Goal: Check status

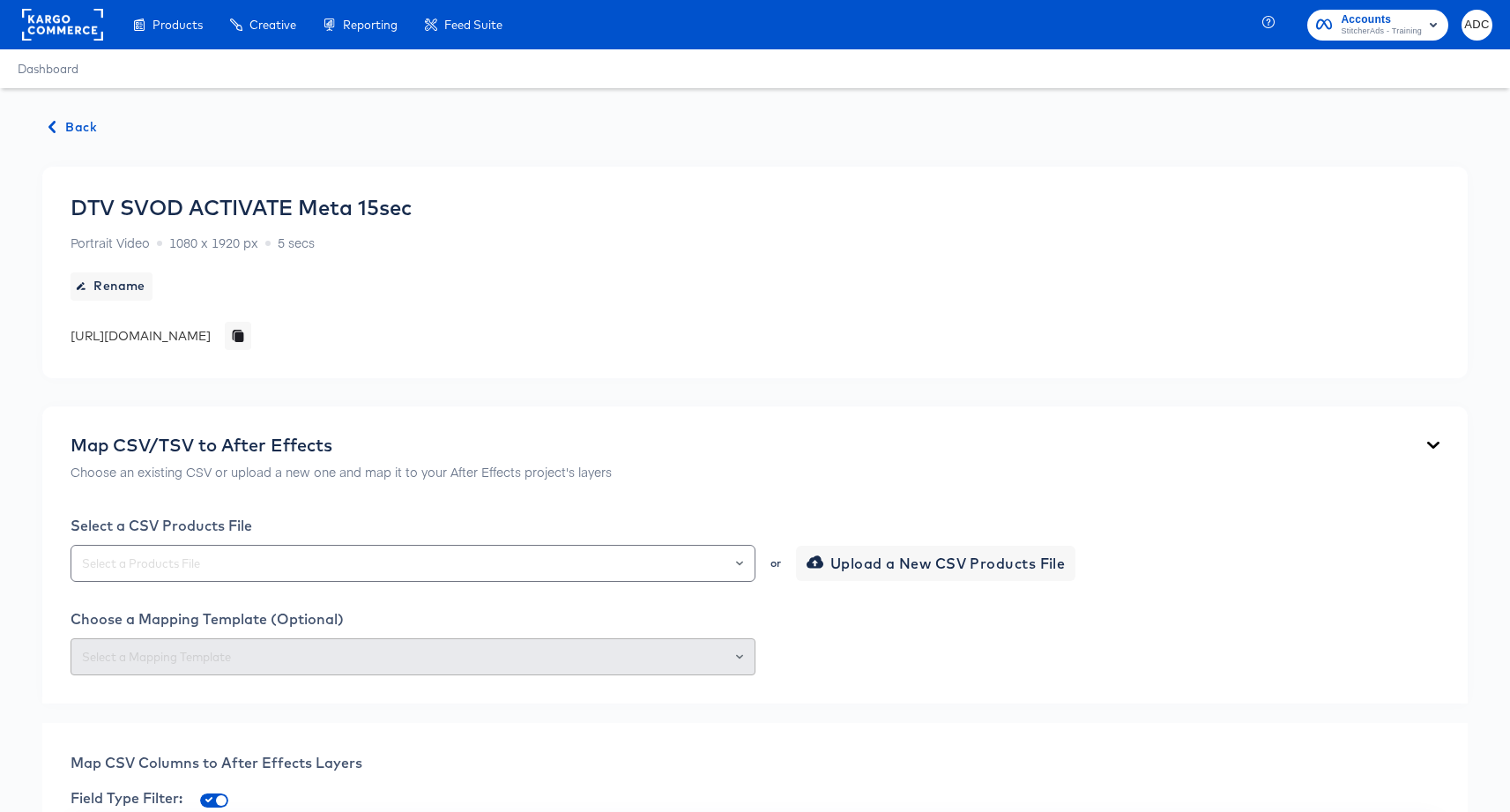
scroll to position [3500, 0]
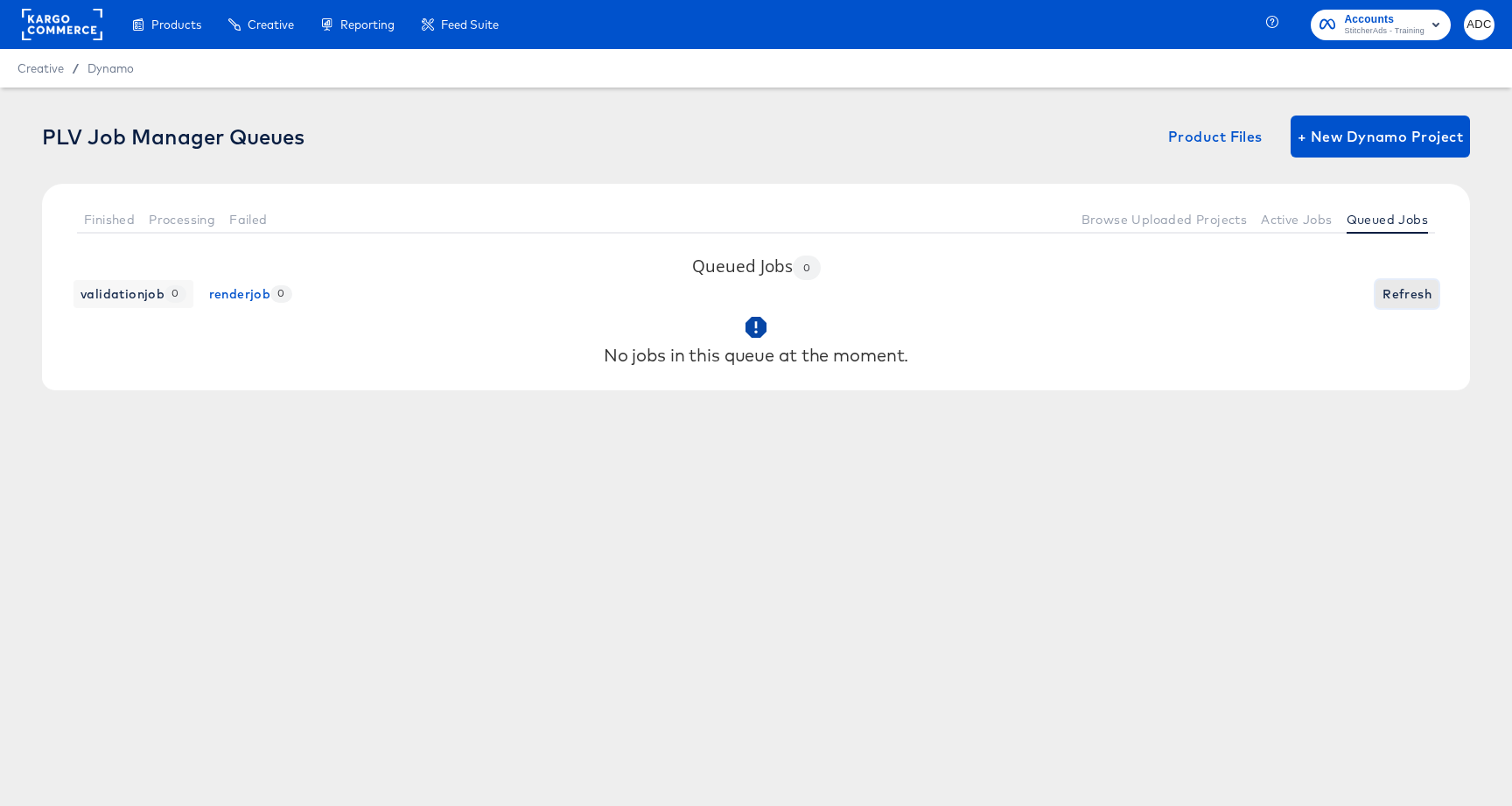
click at [1399, 290] on span "Refresh" at bounding box center [1408, 295] width 49 height 22
click at [1291, 224] on span "Active Jobs" at bounding box center [1297, 219] width 71 height 14
